Goal: Find contact information: Find contact information

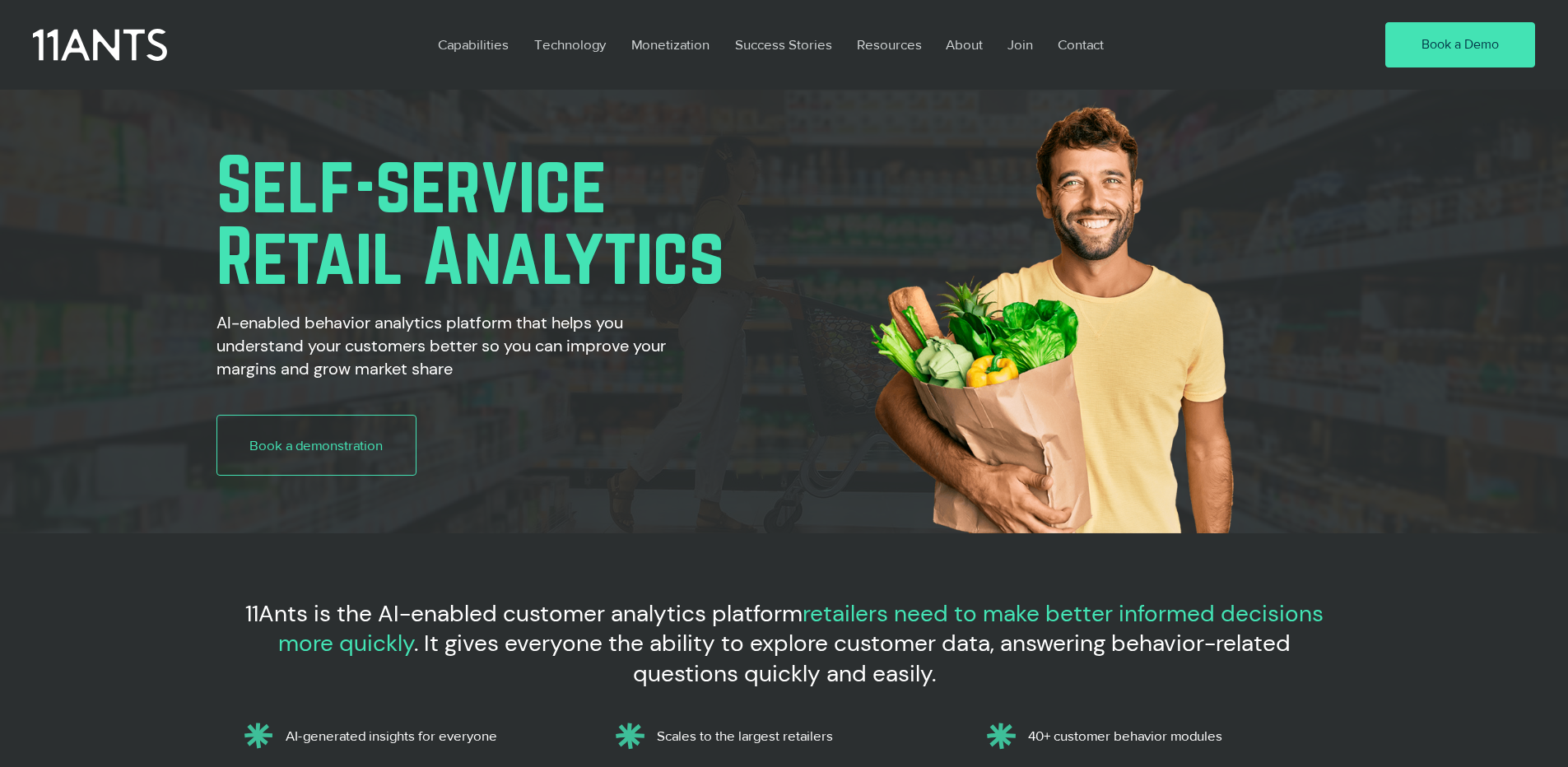
click at [1070, 42] on div "2025 Loyalty Sentiment Report" at bounding box center [784, 383] width 1568 height 767
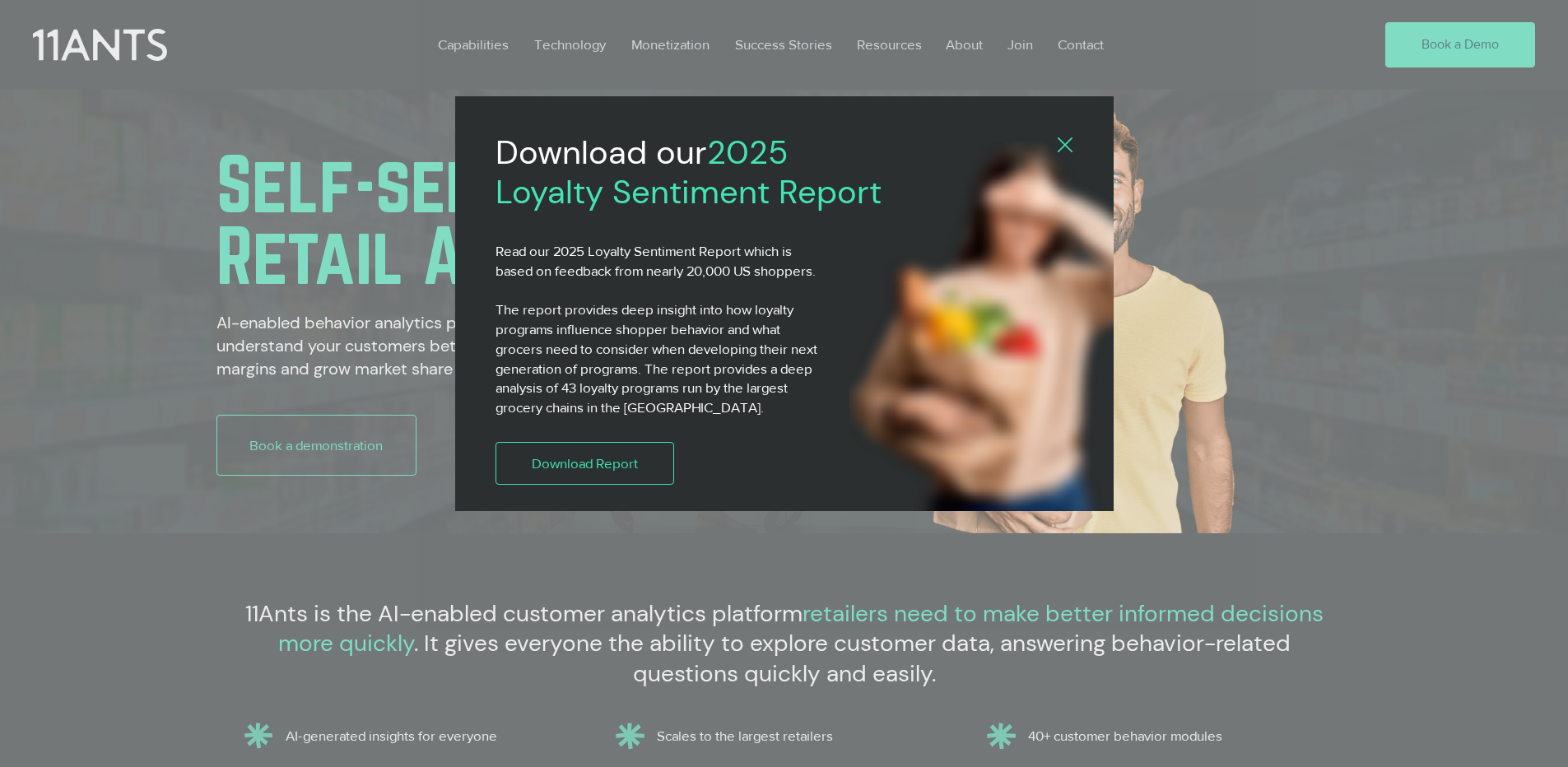
click at [1070, 42] on div "2025 Loyalty Sentiment Report" at bounding box center [784, 383] width 1568 height 767
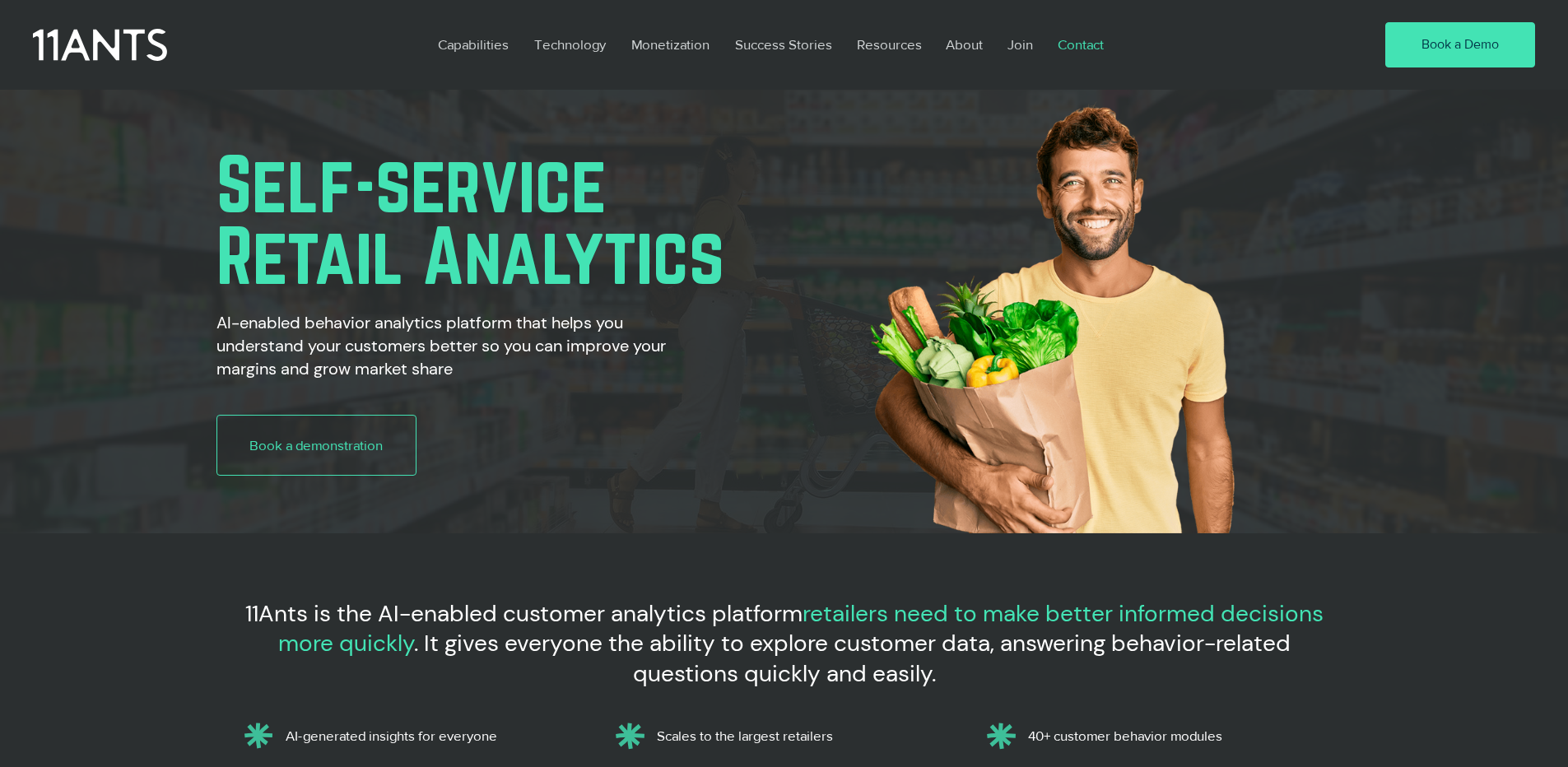
click at [1075, 43] on p "Contact" at bounding box center [1080, 44] width 62 height 38
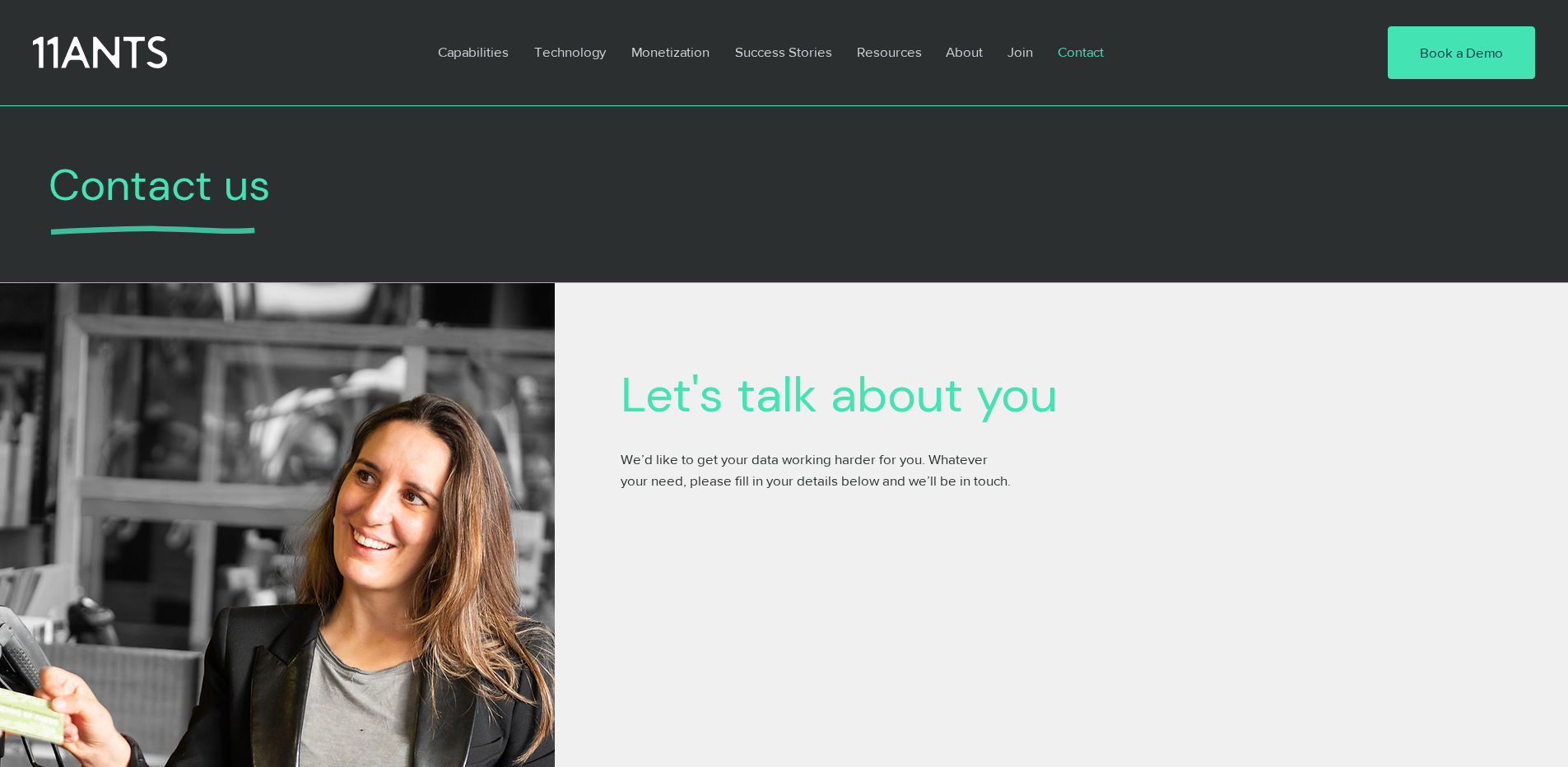
click at [1105, 47] on p "Contact" at bounding box center [1080, 52] width 62 height 38
click at [1081, 49] on p "Contact" at bounding box center [1080, 52] width 62 height 38
